Goal: Task Accomplishment & Management: Manage account settings

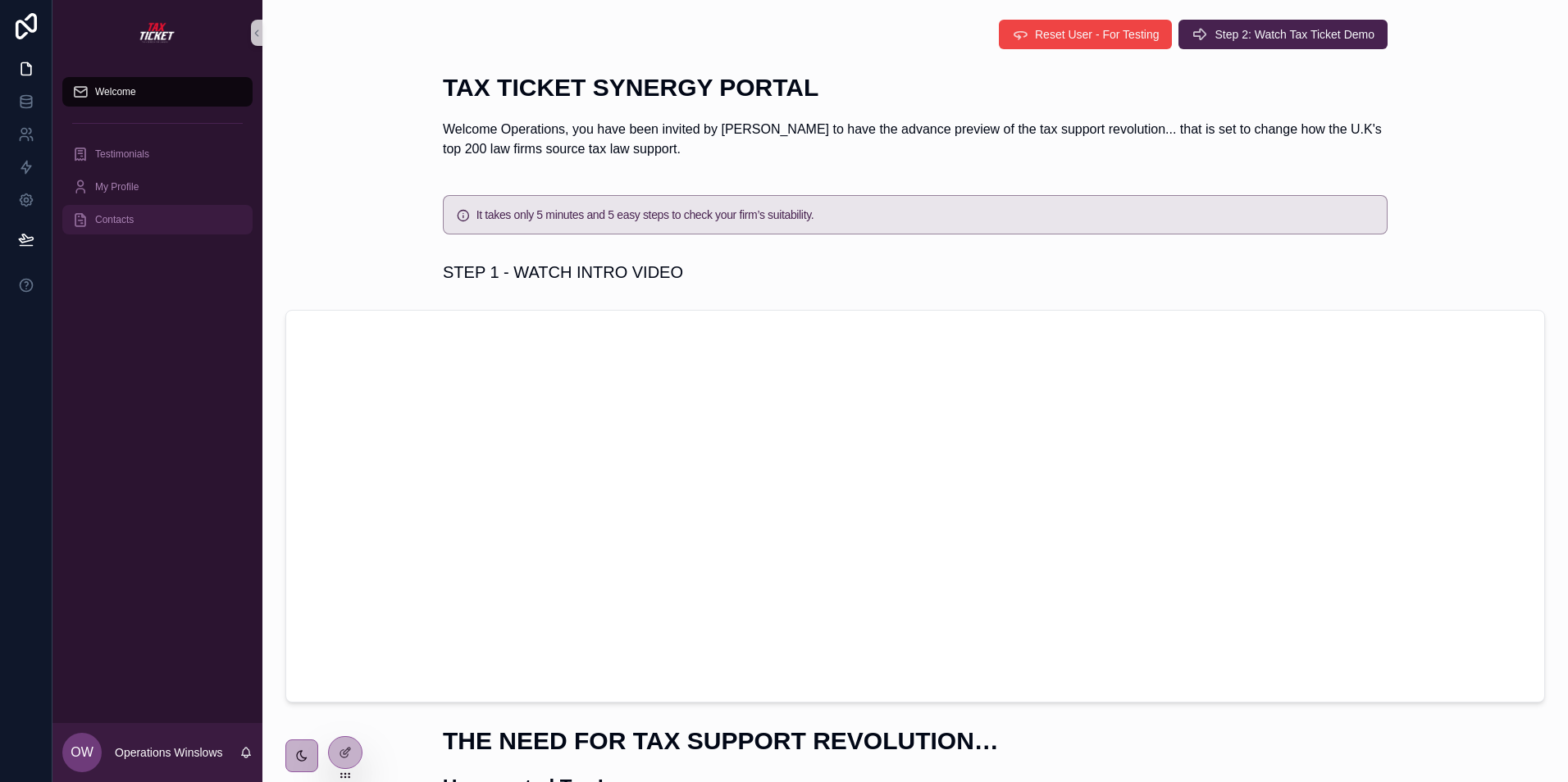
click at [111, 219] on span "Contacts" at bounding box center [114, 219] width 38 height 13
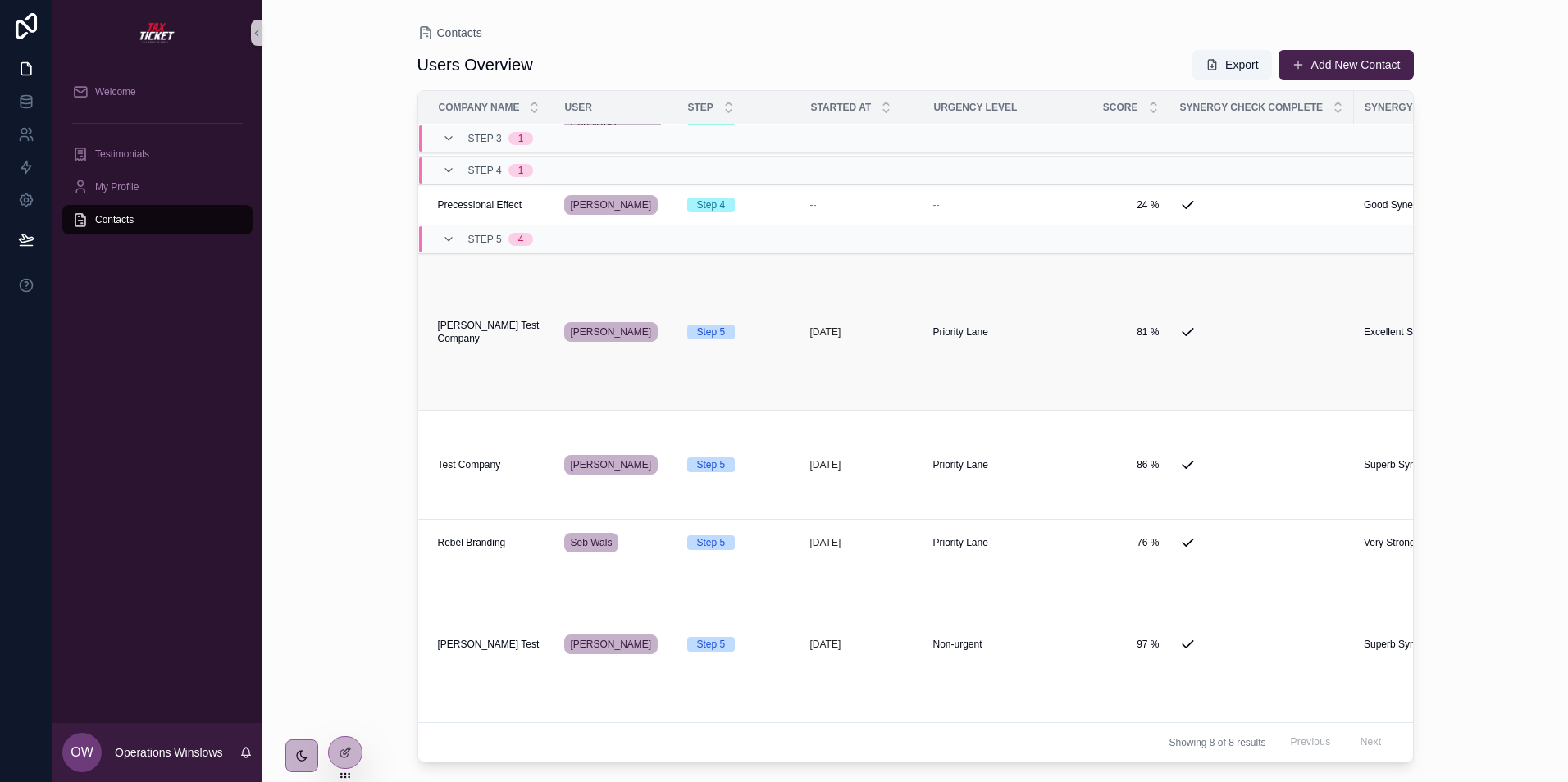
scroll to position [208, 0]
click at [485, 458] on span "Test Company" at bounding box center [469, 464] width 63 height 13
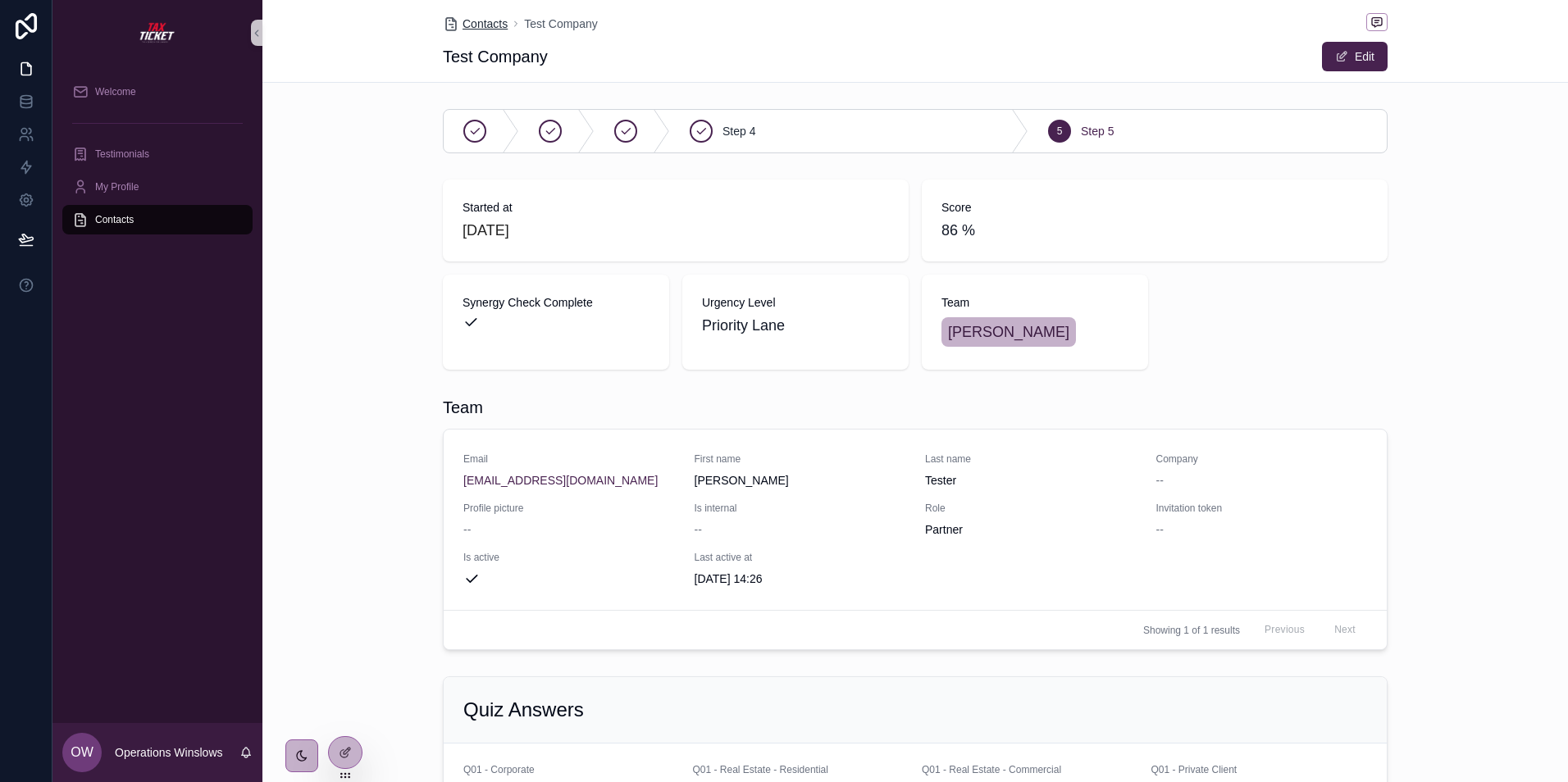
click at [476, 19] on span "Contacts" at bounding box center [485, 24] width 45 height 17
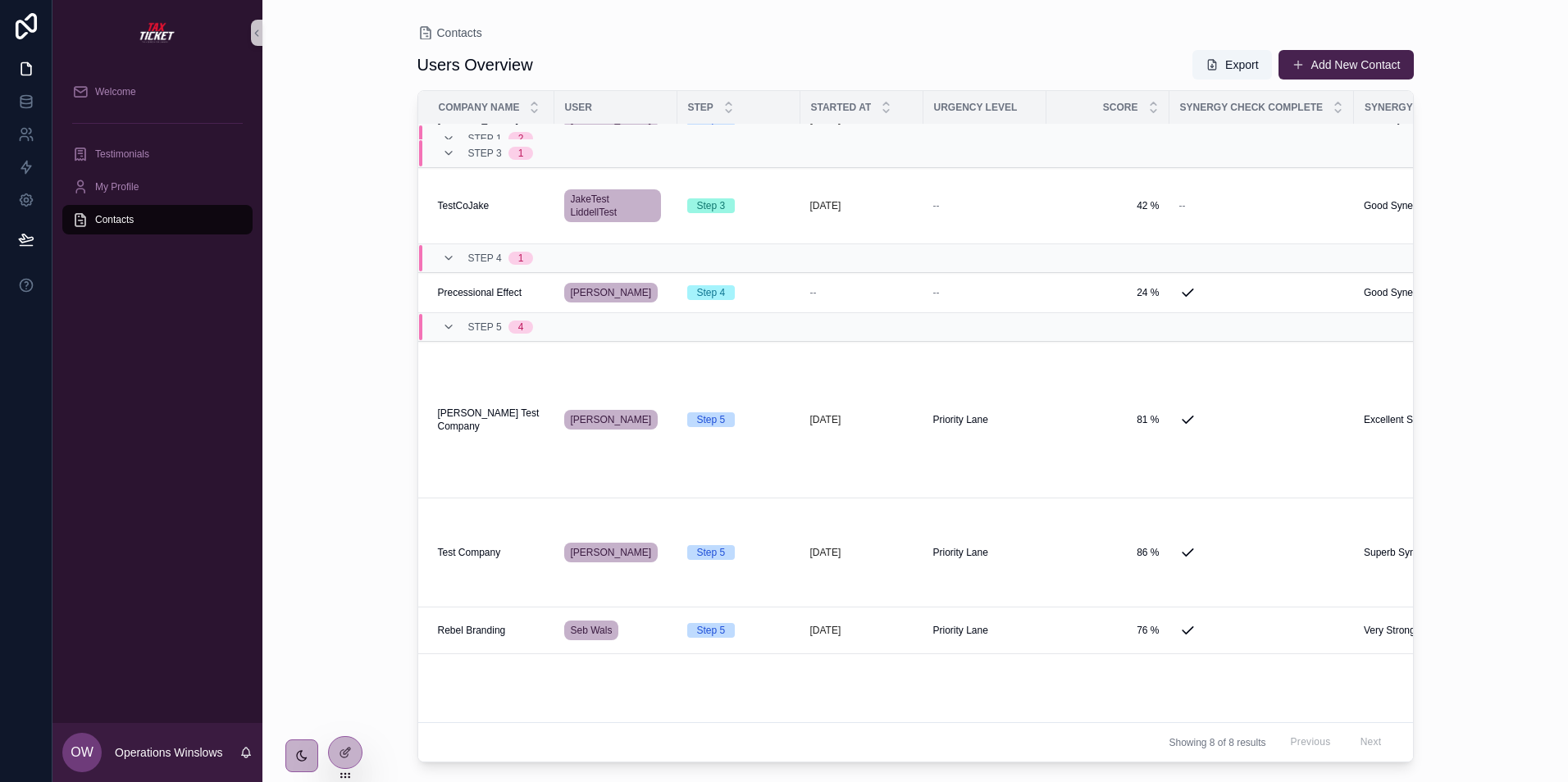
scroll to position [208, 0]
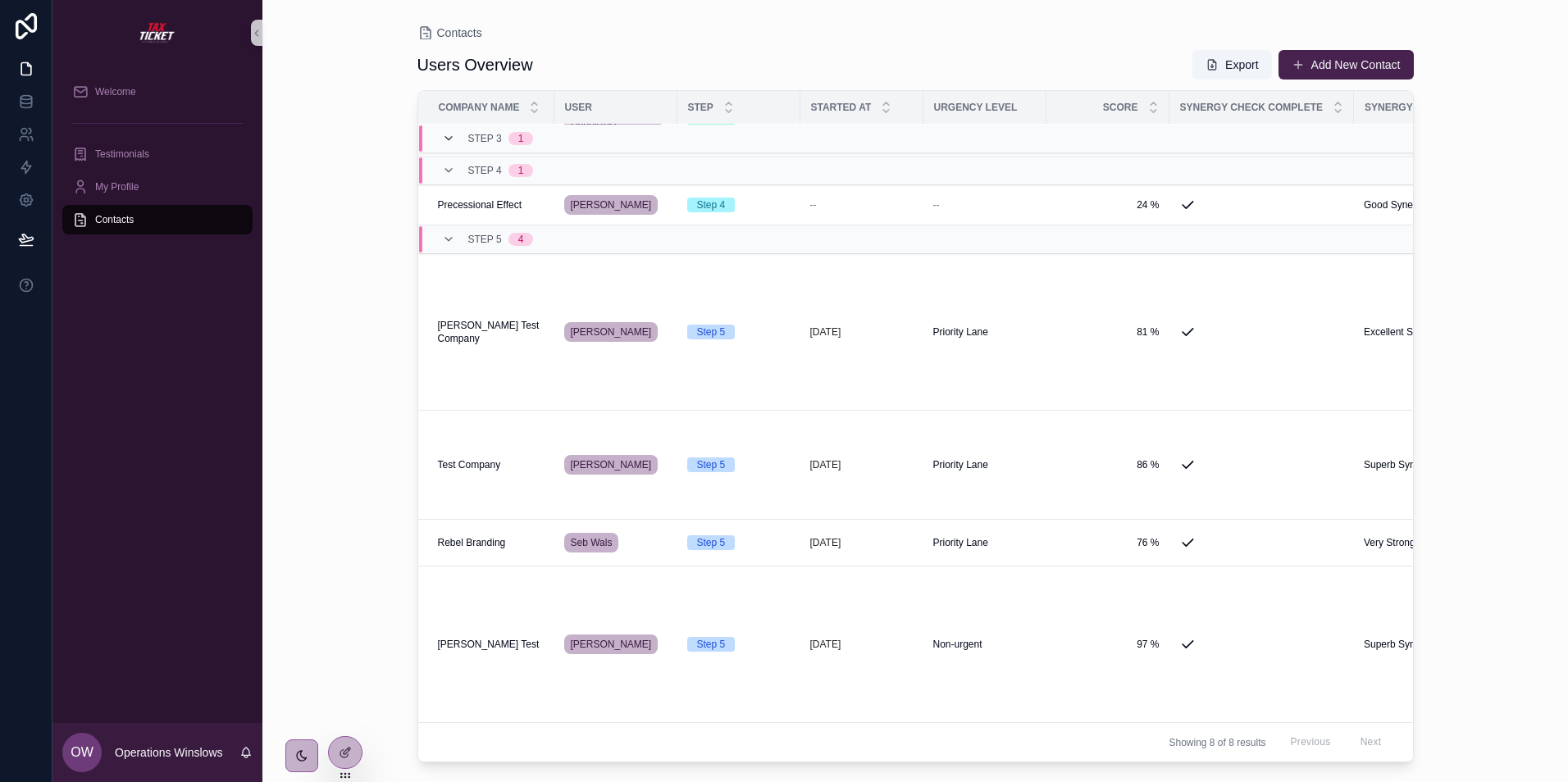
click at [451, 138] on icon "scrollable content" at bounding box center [448, 138] width 13 height 13
click at [451, 164] on icon "scrollable content" at bounding box center [448, 170] width 13 height 13
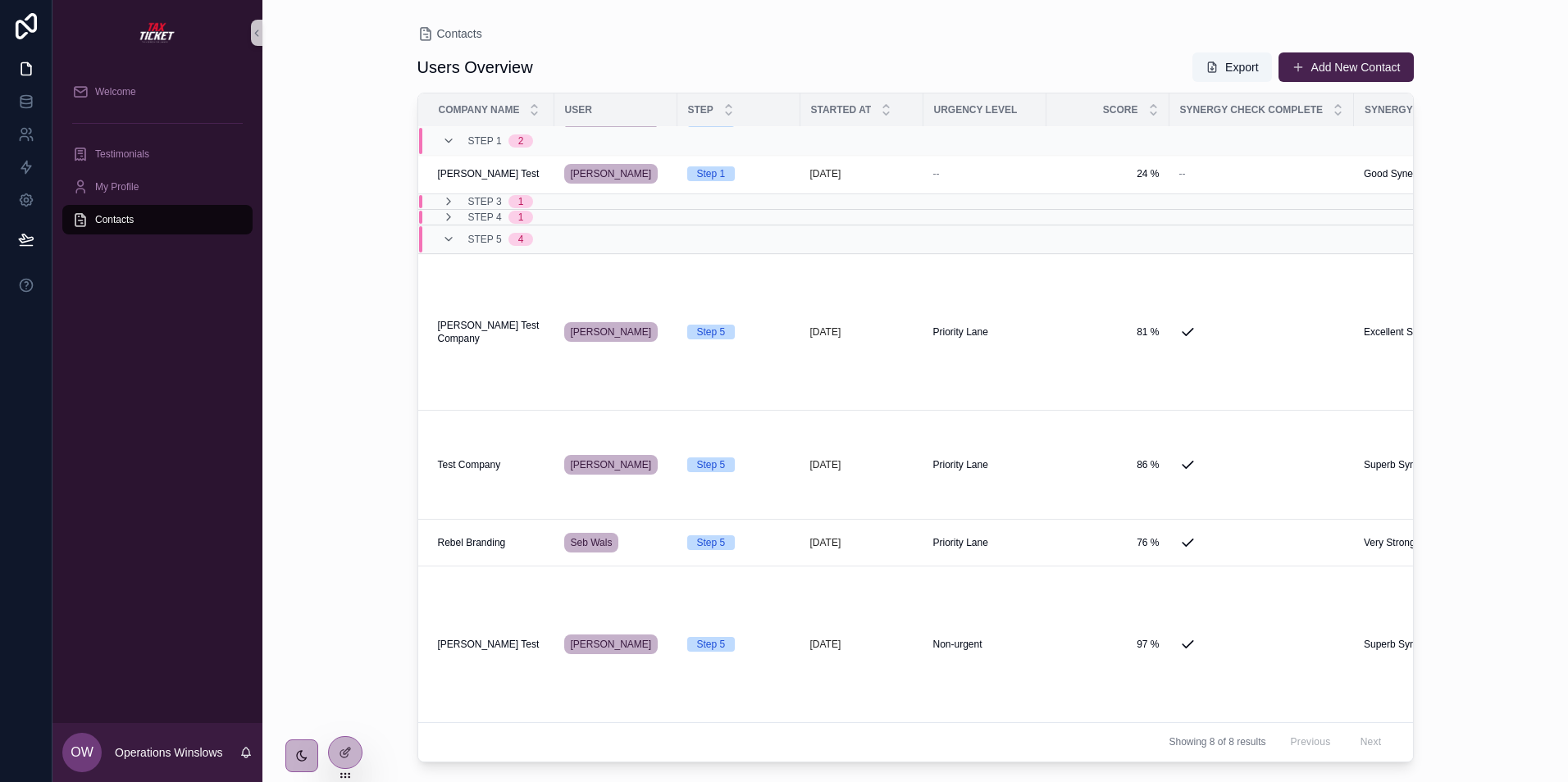
click at [483, 145] on span "Step 1" at bounding box center [485, 140] width 33 height 13
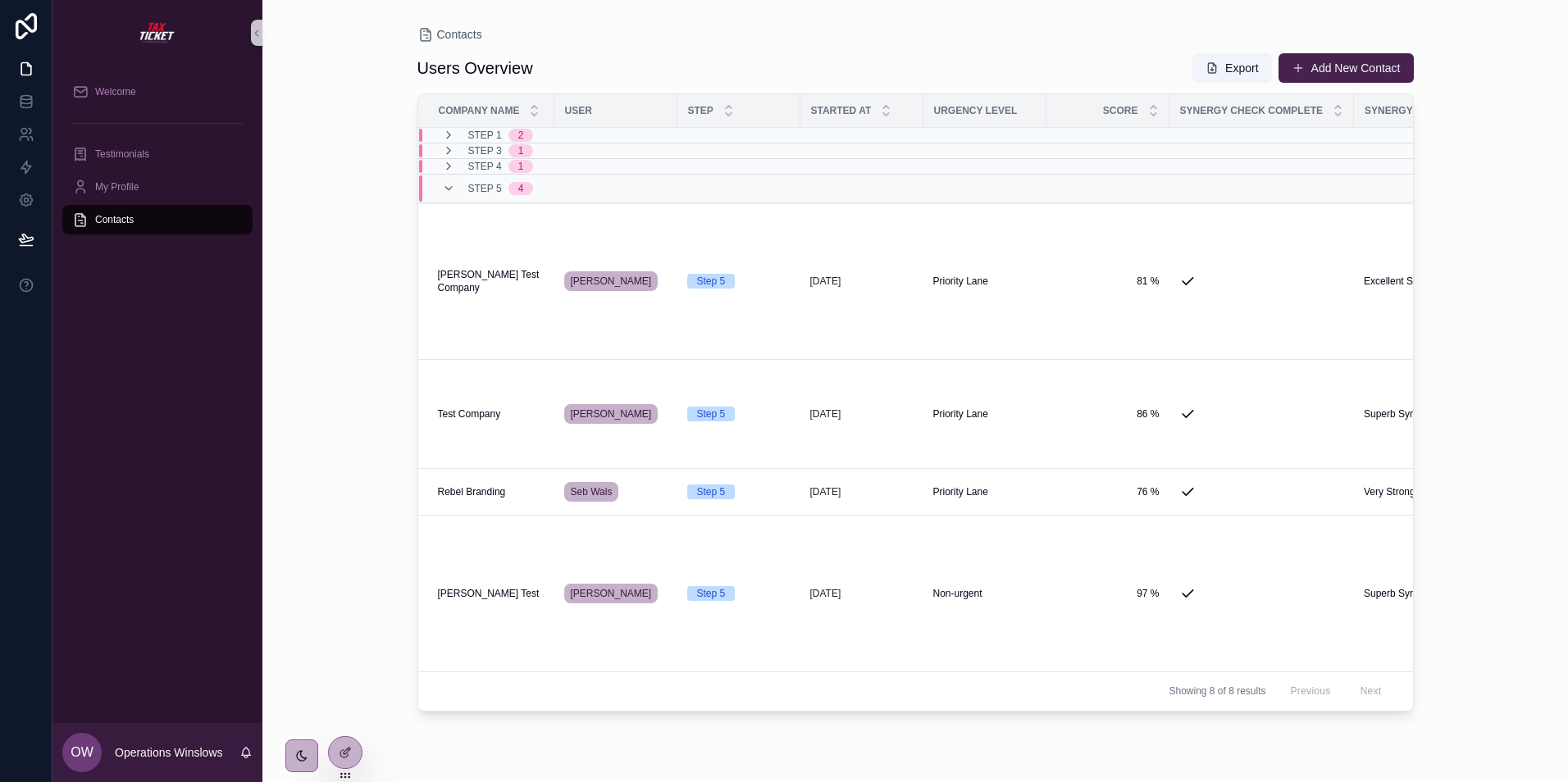
click at [447, 178] on div "Step 5 4" at bounding box center [487, 188] width 91 height 27
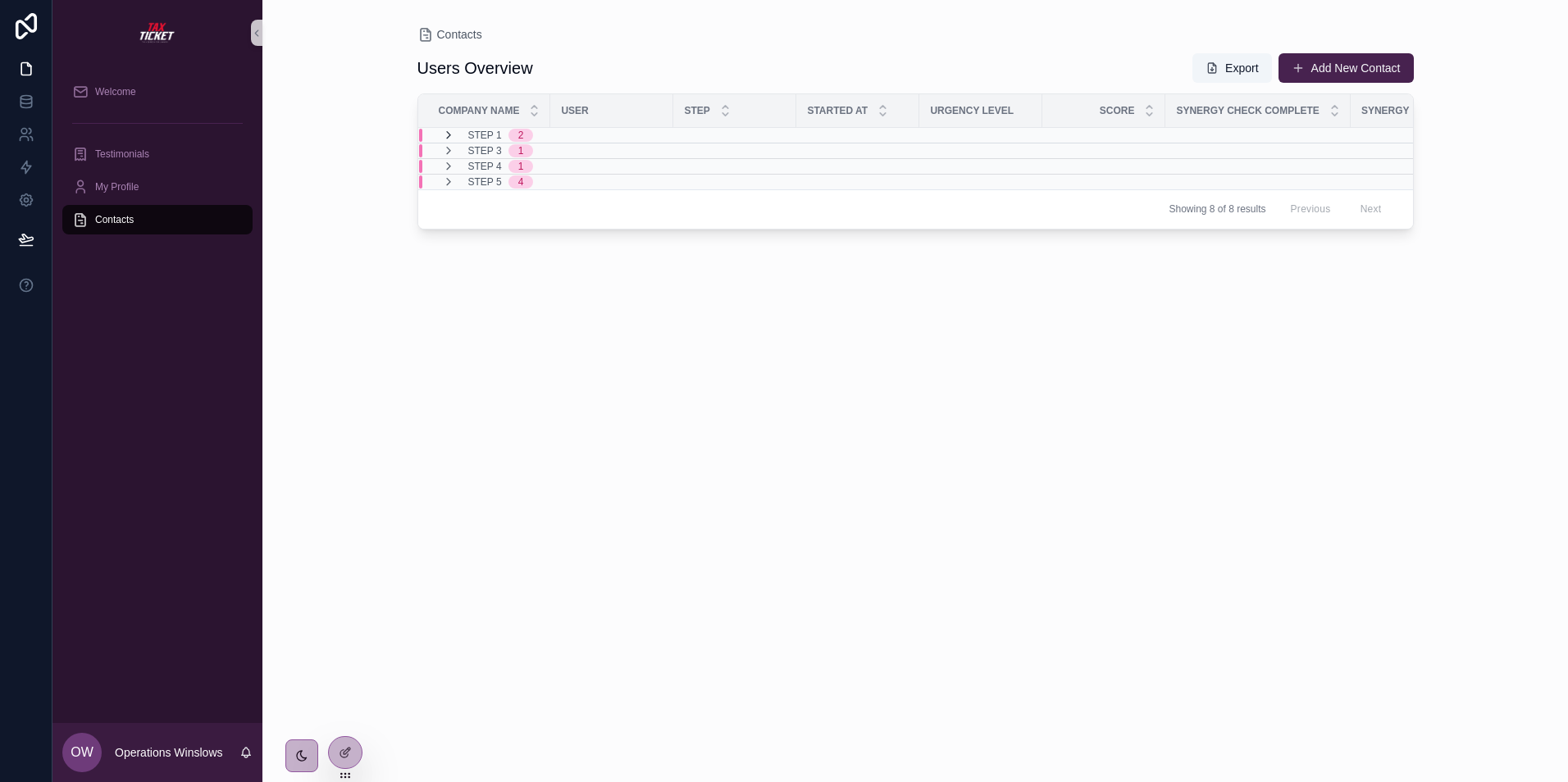
click at [447, 130] on icon "scrollable content" at bounding box center [448, 135] width 13 height 13
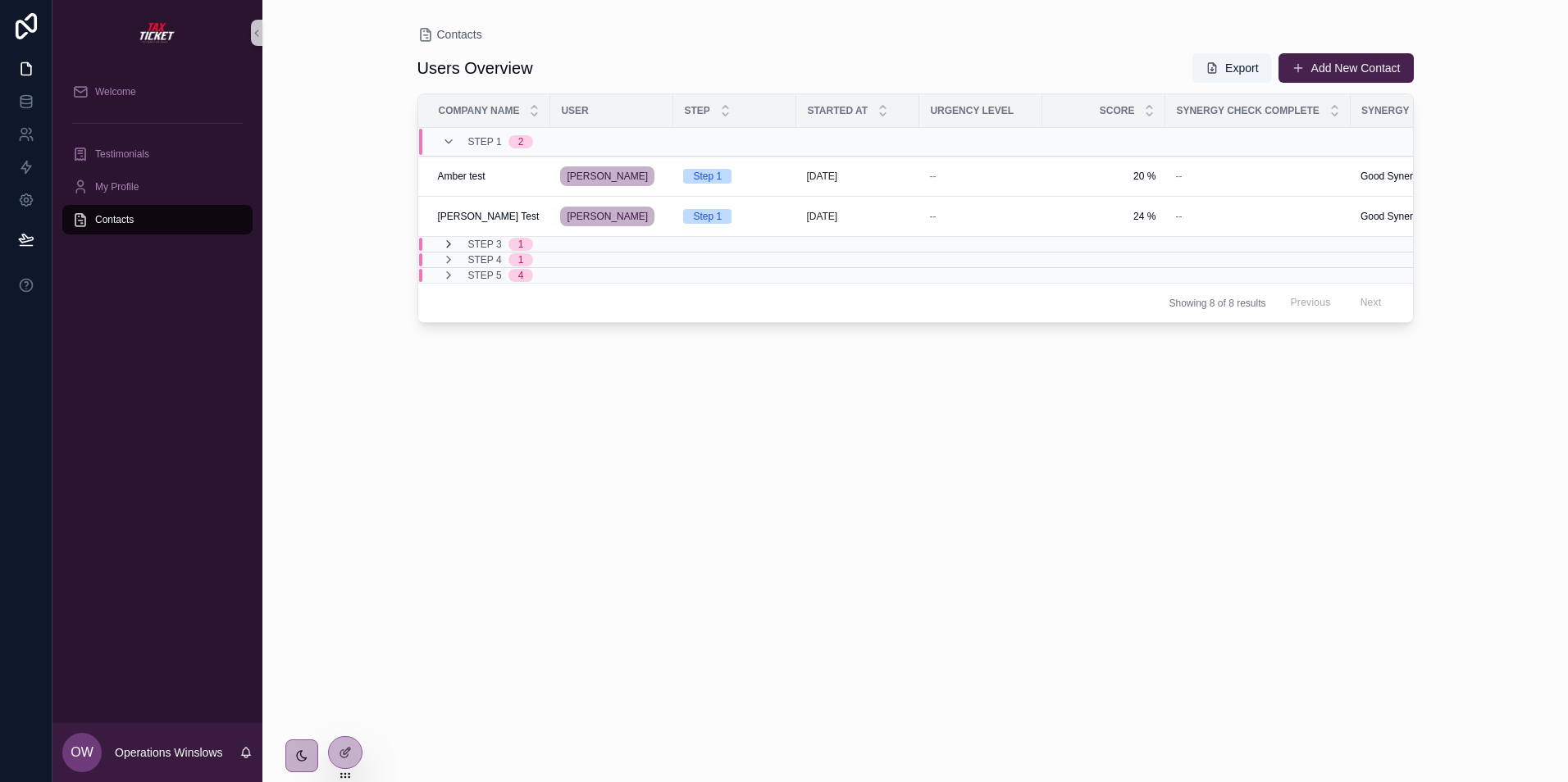
click at [444, 251] on icon "scrollable content" at bounding box center [448, 244] width 13 height 13
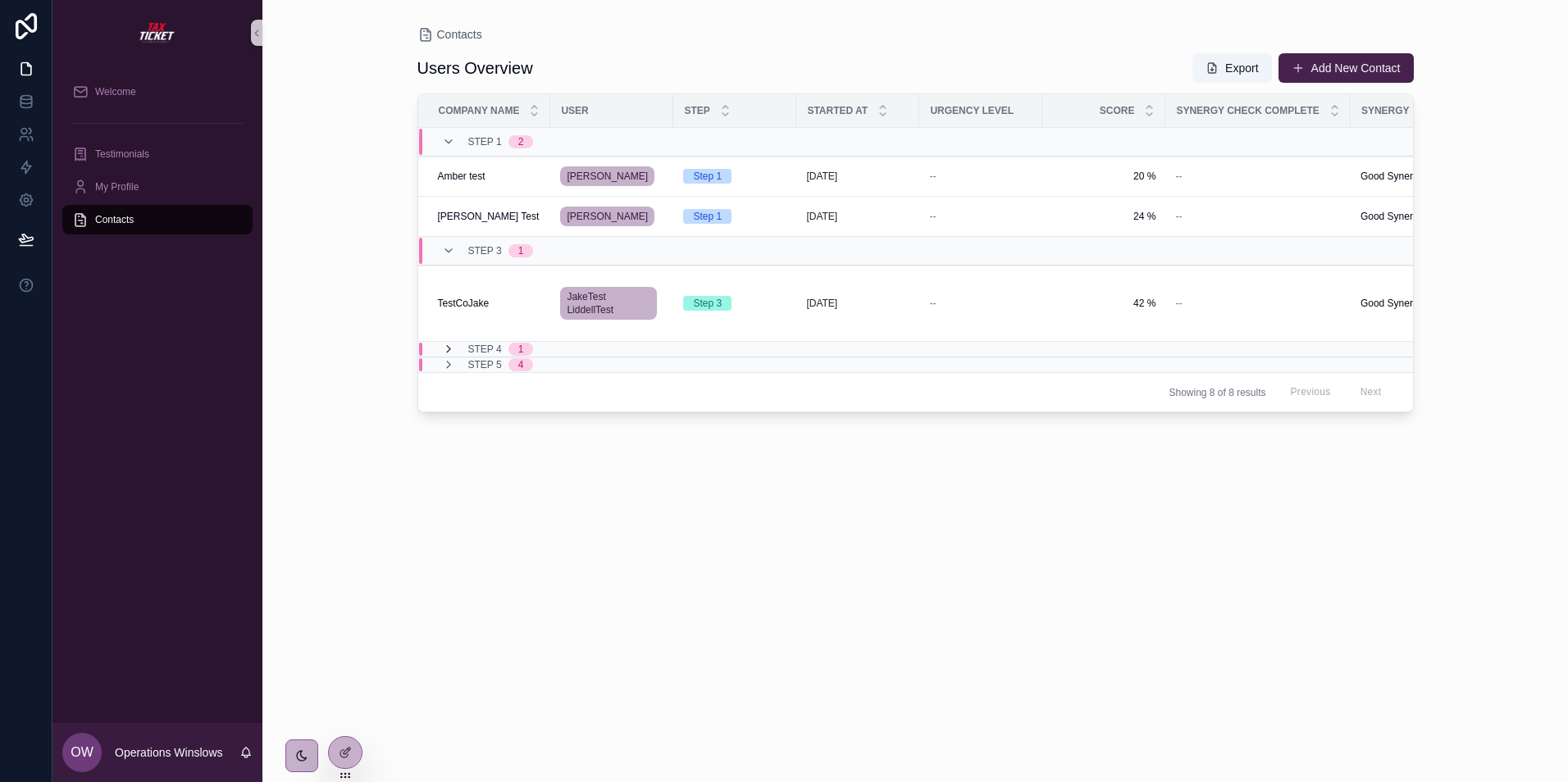
click at [446, 356] on icon "scrollable content" at bounding box center [448, 348] width 13 height 13
click at [450, 425] on icon "scrollable content" at bounding box center [448, 417] width 13 height 13
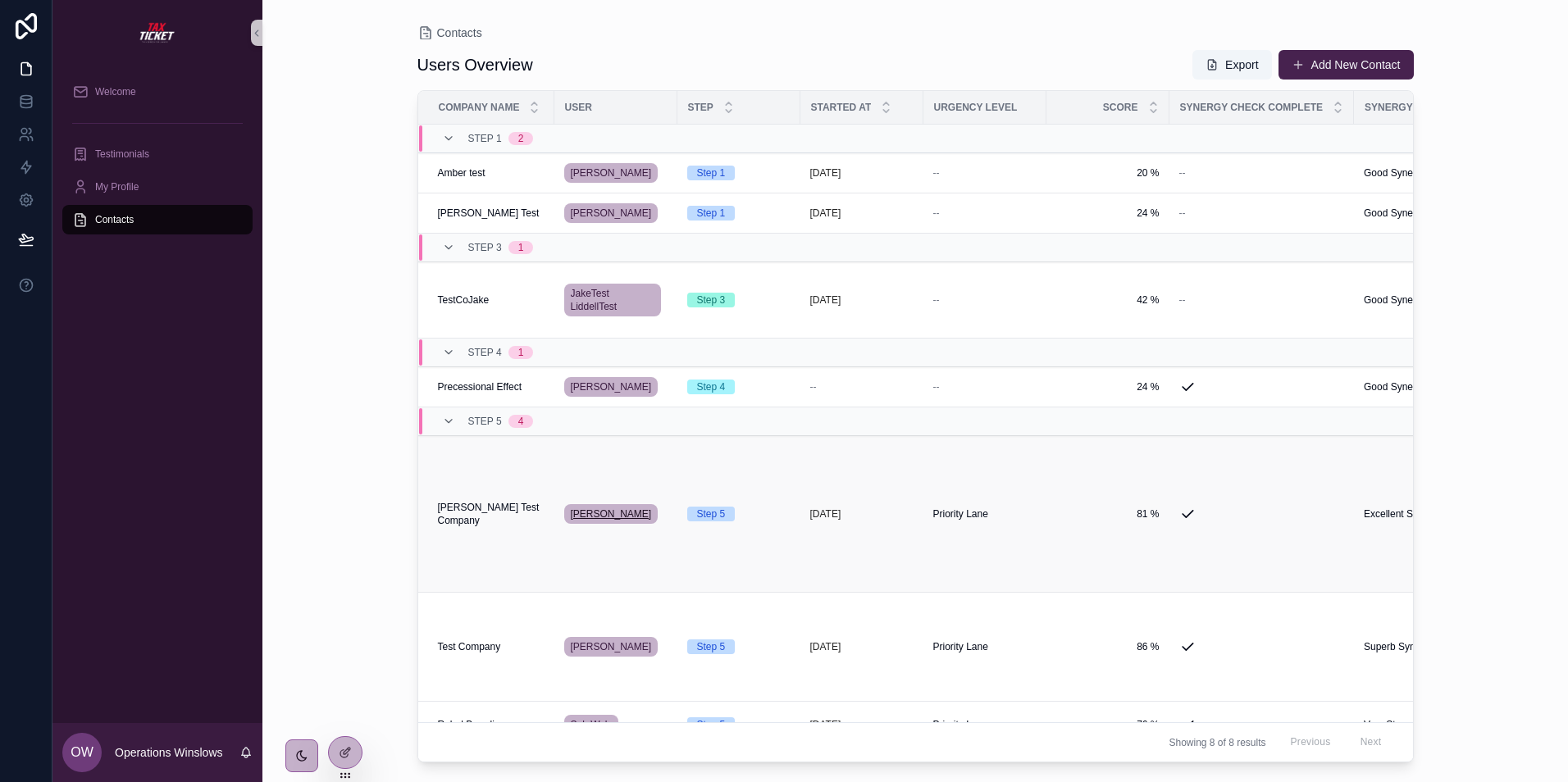
click at [585, 520] on span "[PERSON_NAME]" at bounding box center [611, 513] width 82 height 13
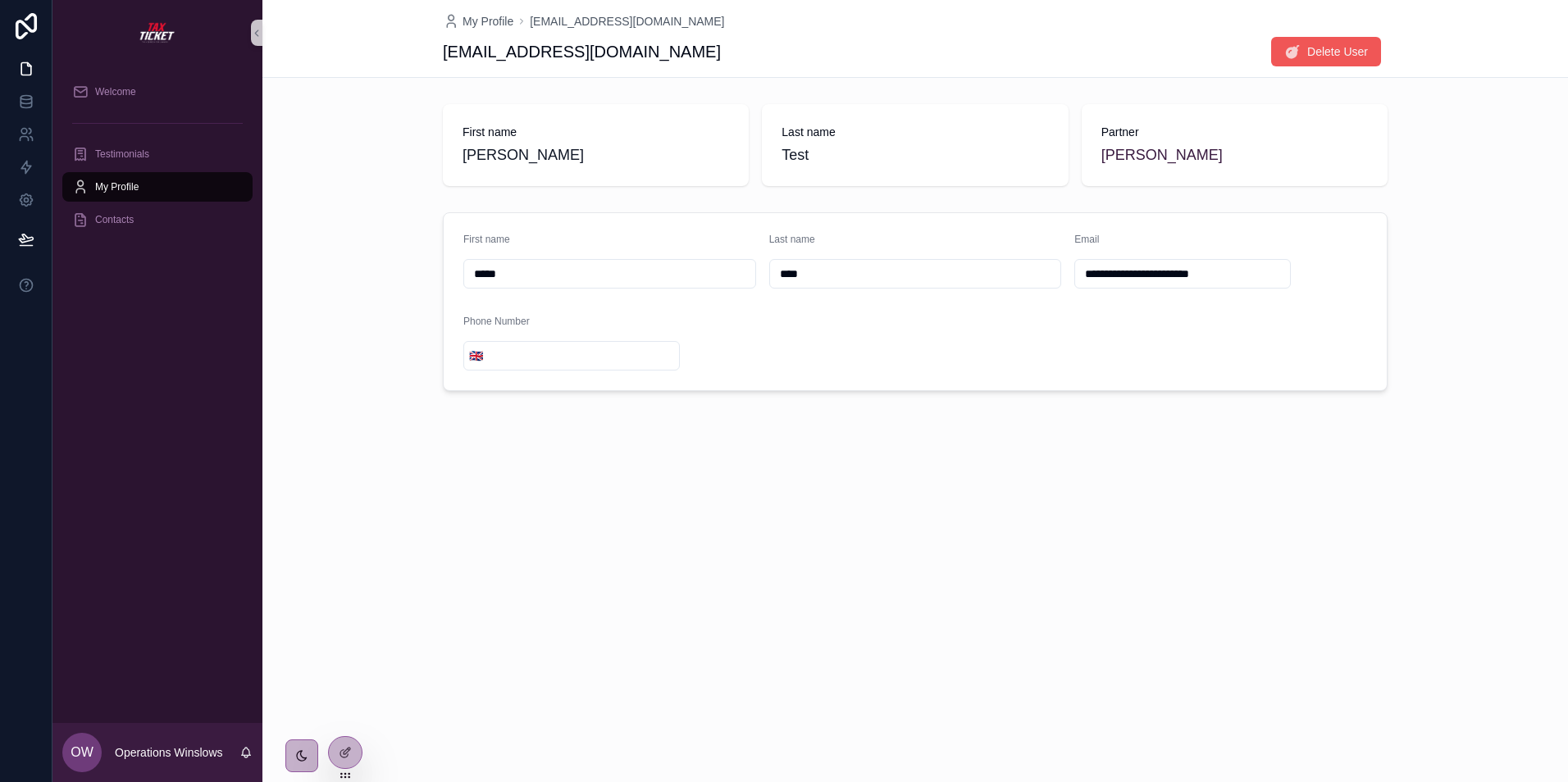
click at [1305, 40] on button "Delete User" at bounding box center [1326, 52] width 110 height 30
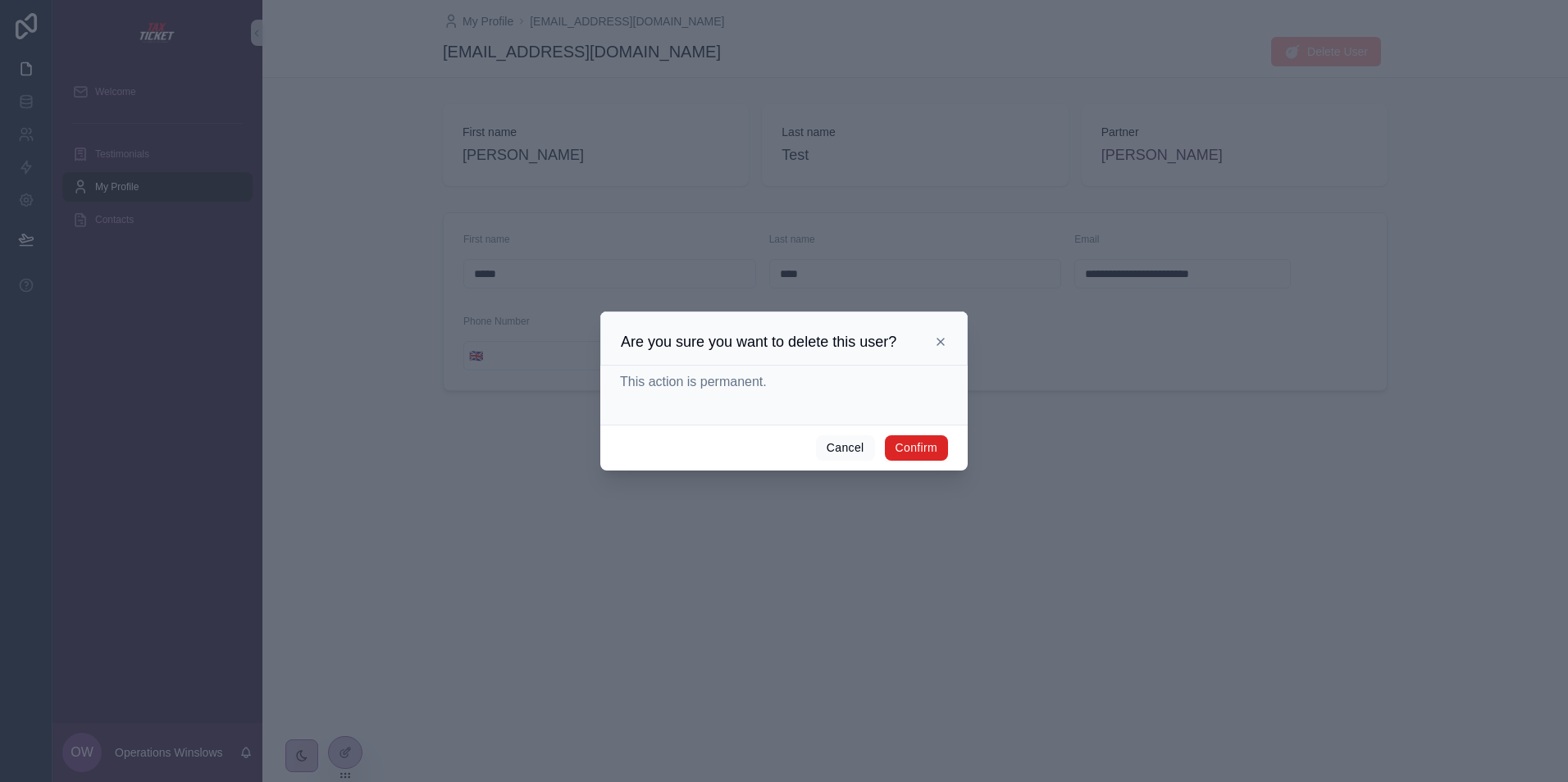
click at [934, 449] on button "Confirm" at bounding box center [916, 449] width 63 height 27
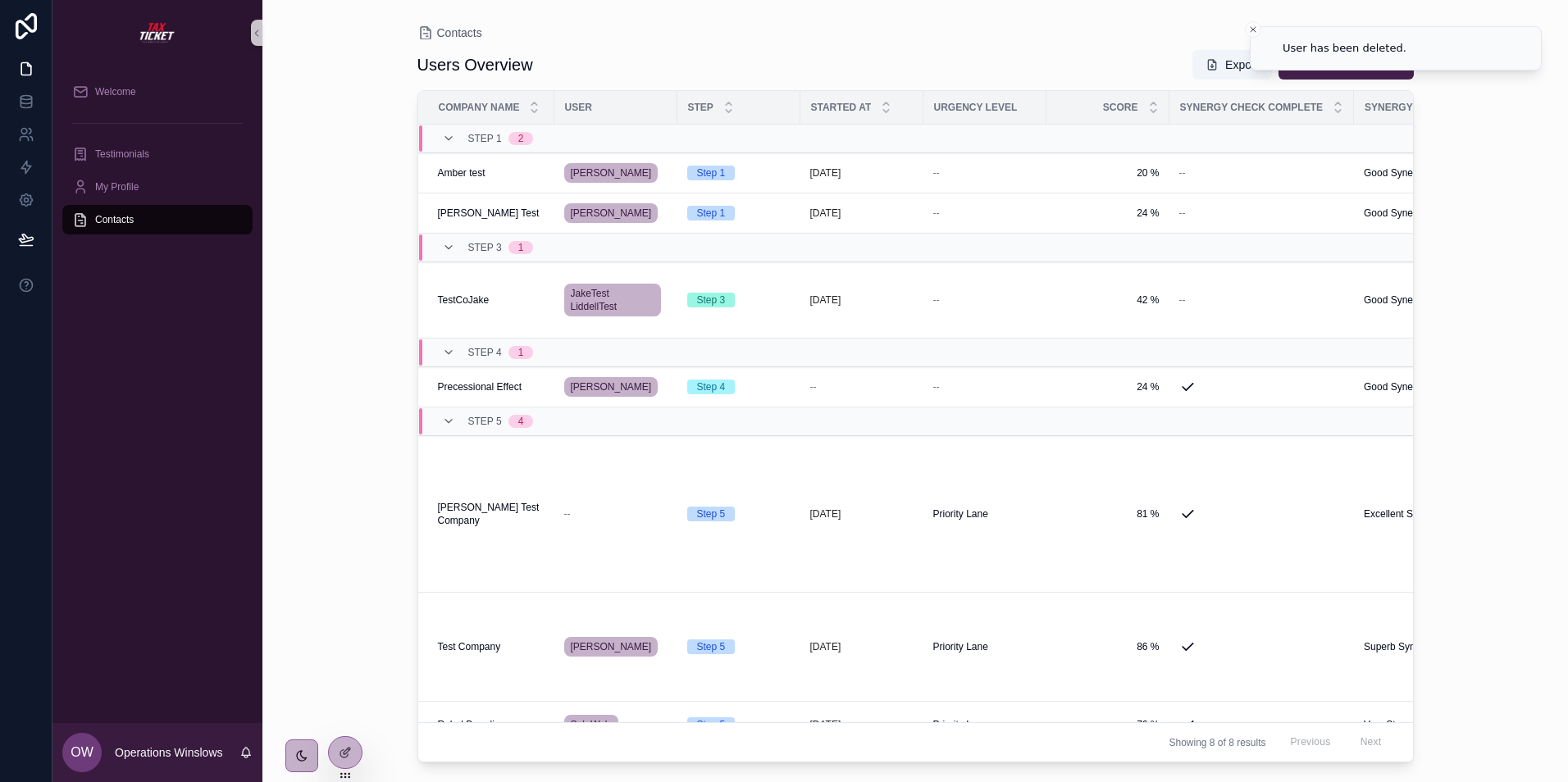
scroll to position [208, 0]
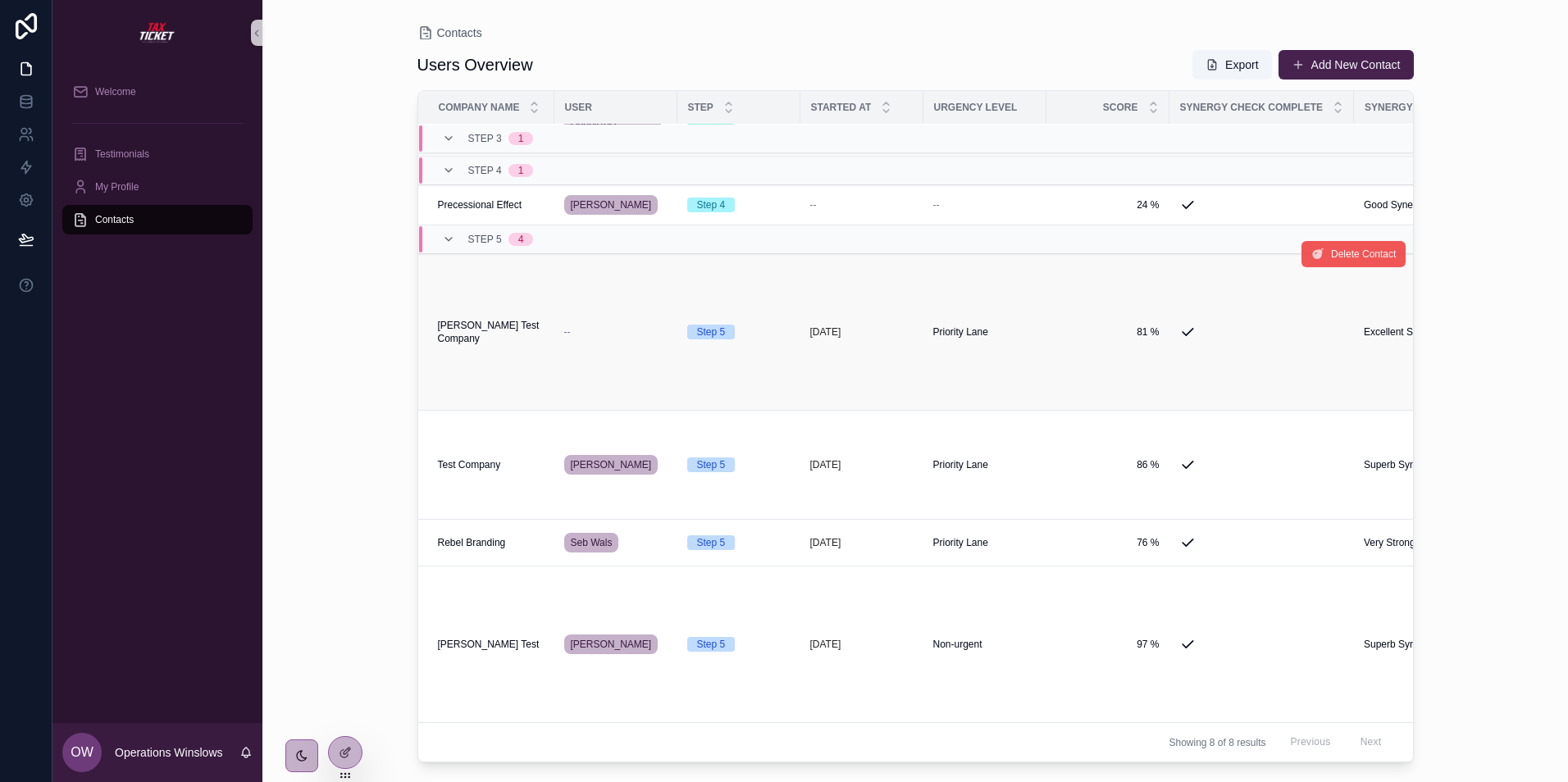
click at [1337, 248] on span "Delete Contact" at bounding box center [1363, 254] width 65 height 13
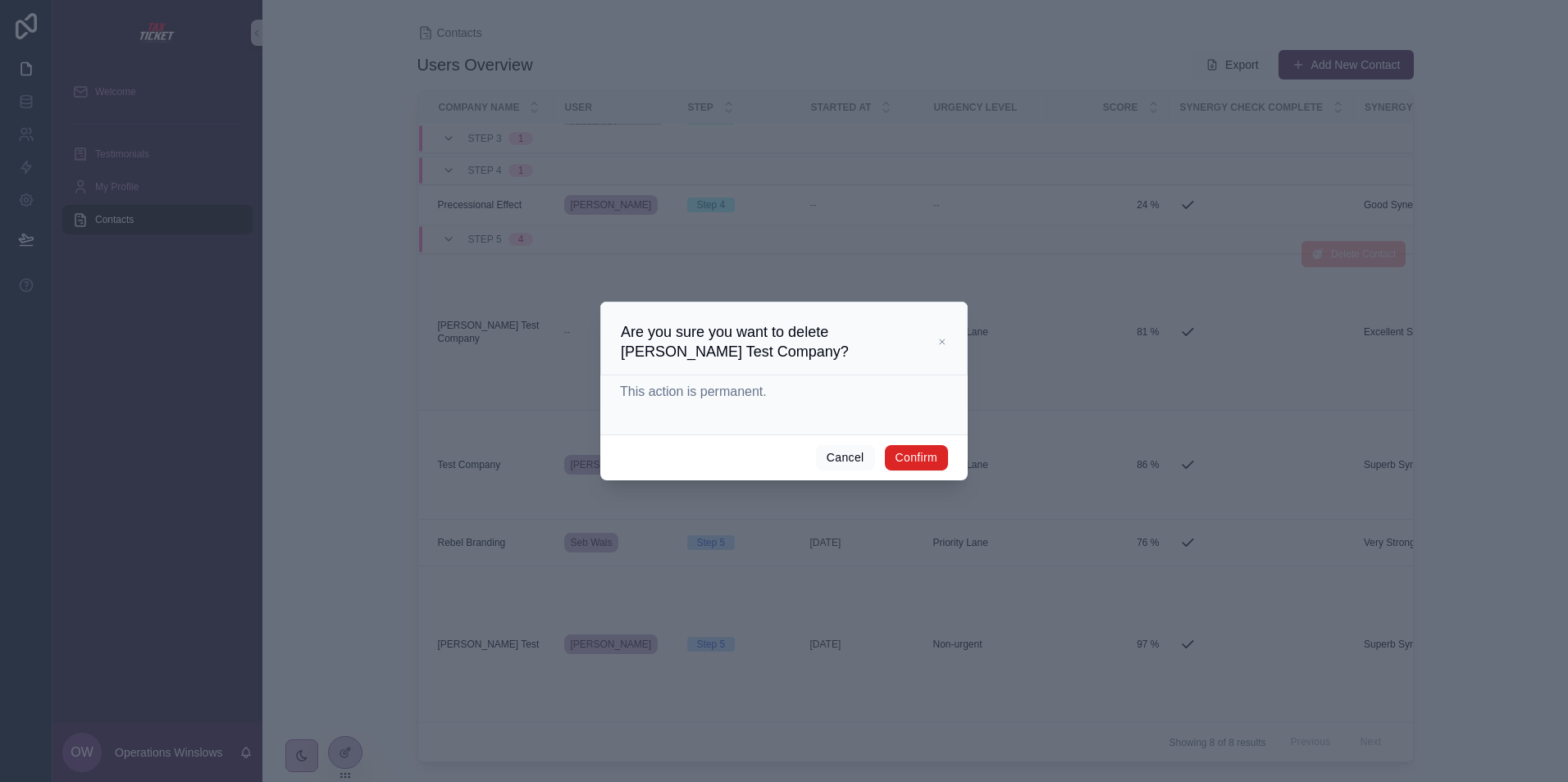
click at [925, 450] on button "Confirm" at bounding box center [916, 458] width 63 height 27
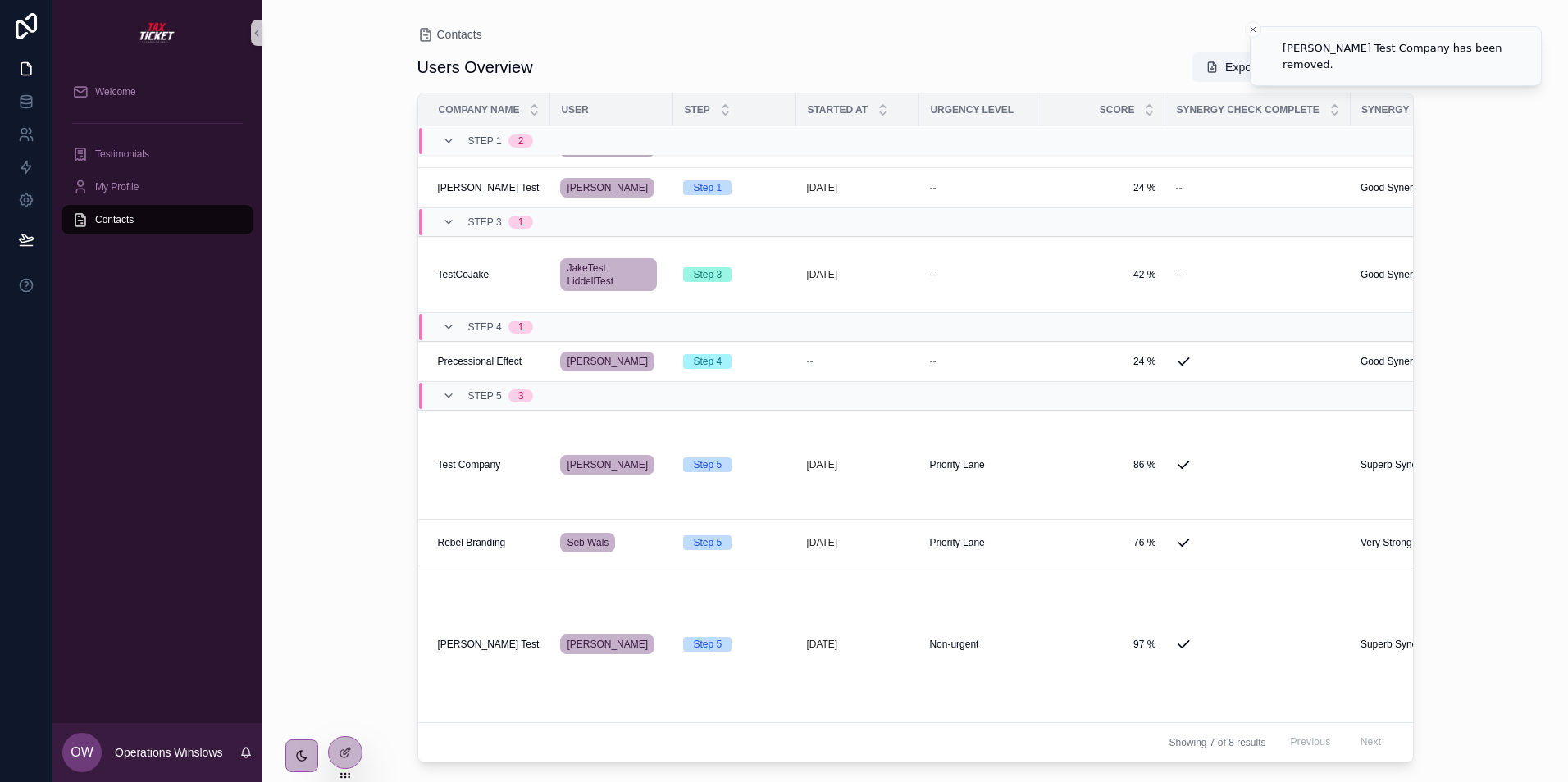
scroll to position [53, 0]
drag, startPoint x: 1334, startPoint y: 63, endPoint x: 1326, endPoint y: 76, distance: 15.3
click at [1334, 63] on button "Add New Contact" at bounding box center [1346, 67] width 136 height 30
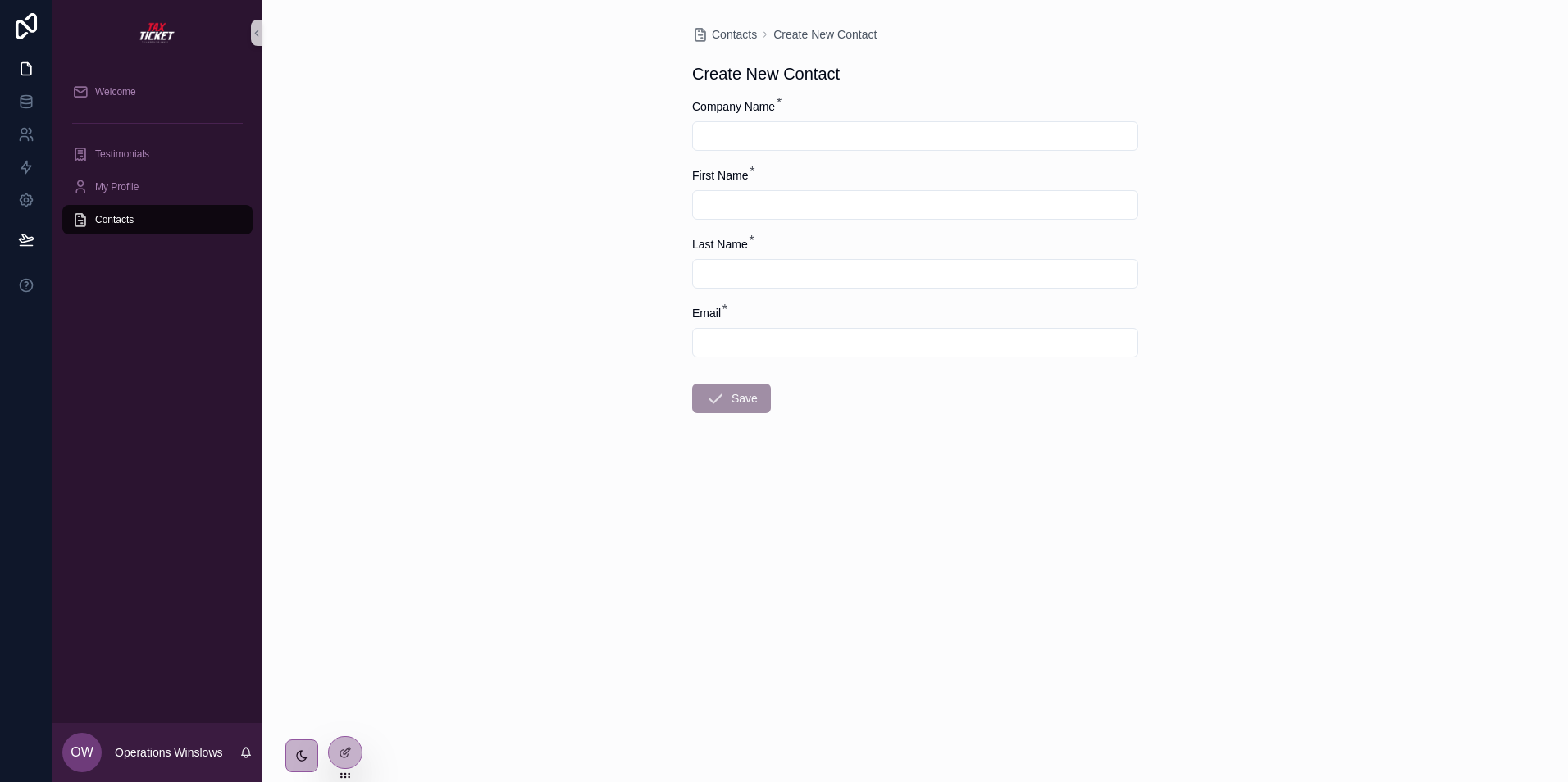
click at [733, 144] on input "scrollable content" at bounding box center [915, 136] width 445 height 23
type input "**********"
click at [743, 205] on input "scrollable content" at bounding box center [915, 205] width 445 height 23
type input "****"
type input "***"
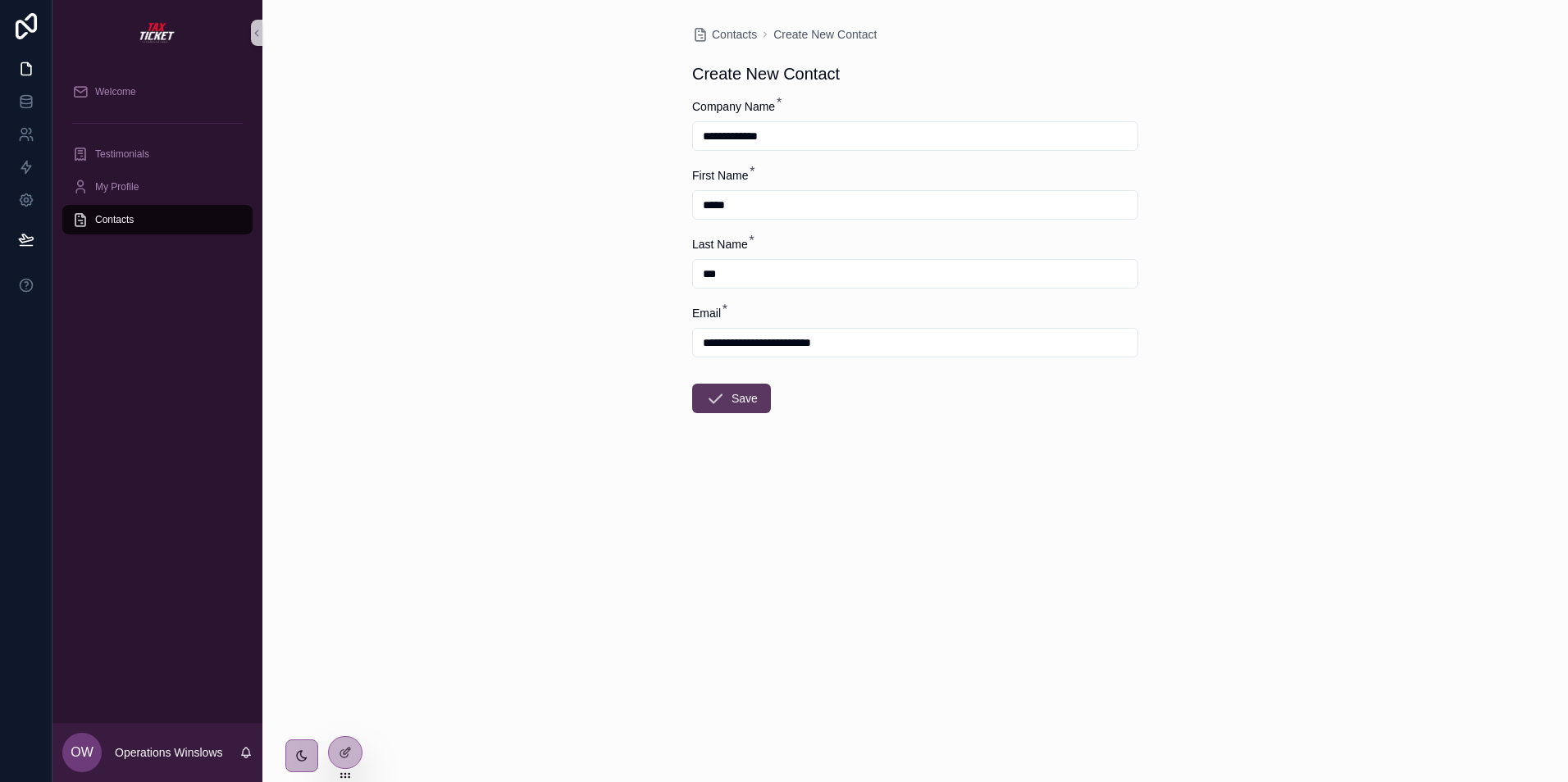
type input "**********"
click at [751, 395] on button "Save" at bounding box center [731, 398] width 79 height 30
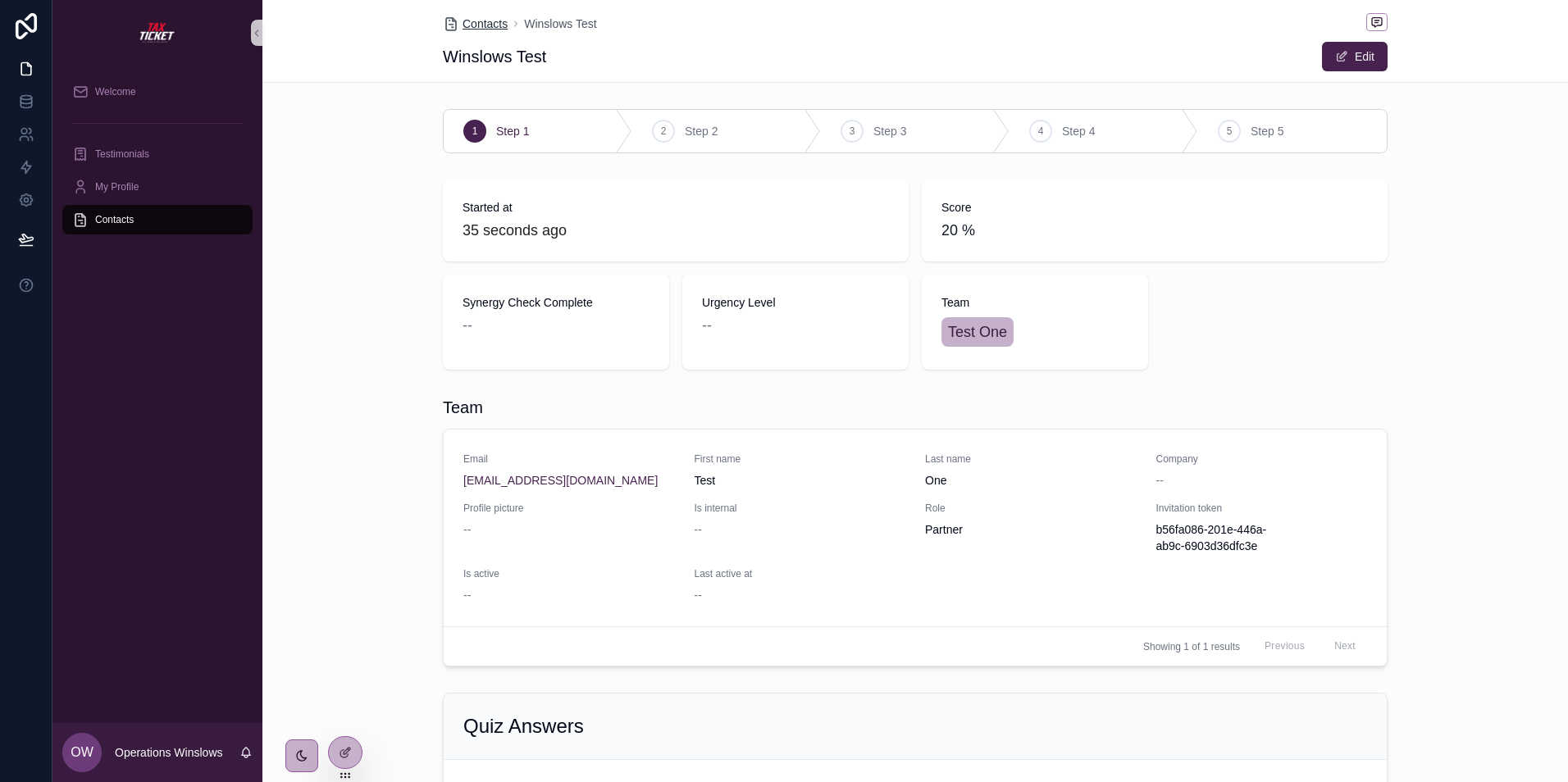
click at [486, 23] on span "Contacts" at bounding box center [485, 24] width 45 height 17
